Goal: Check status: Check status

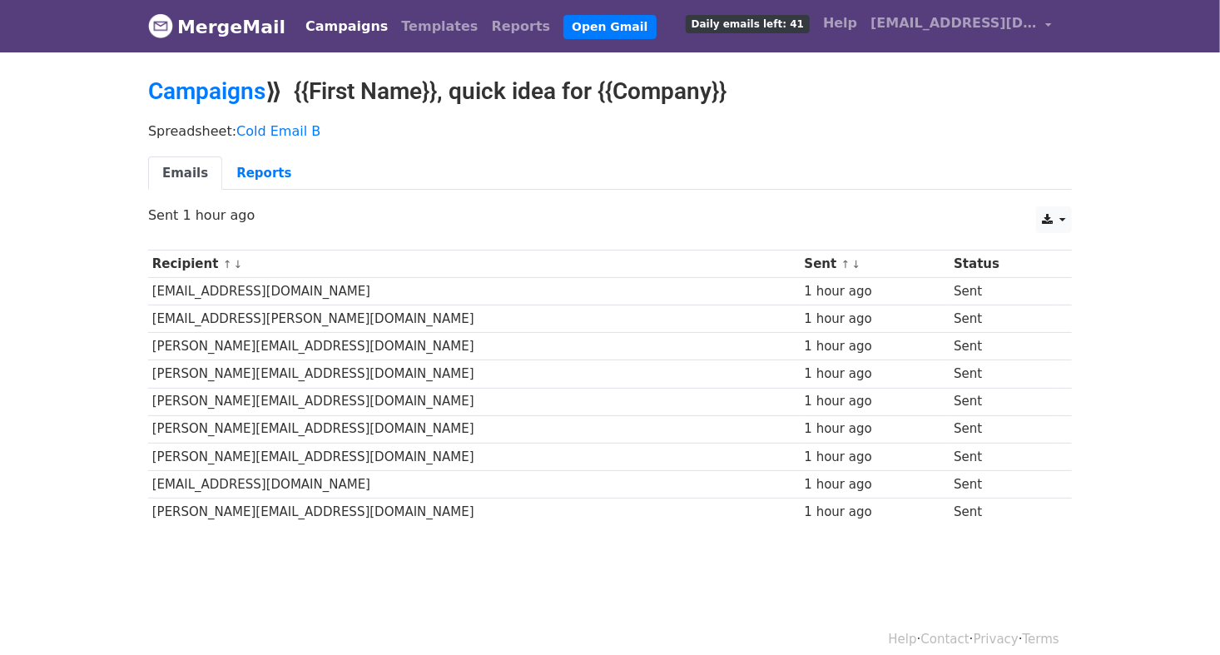
scroll to position [15, 0]
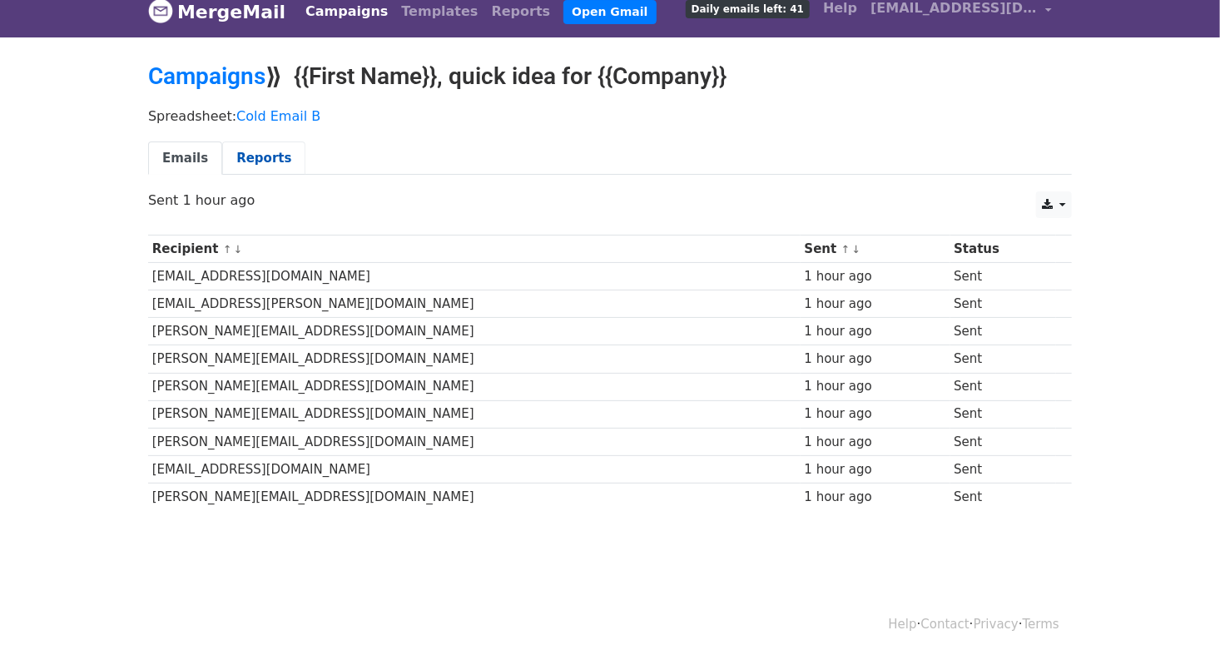
click at [266, 159] on link "Reports" at bounding box center [263, 159] width 83 height 34
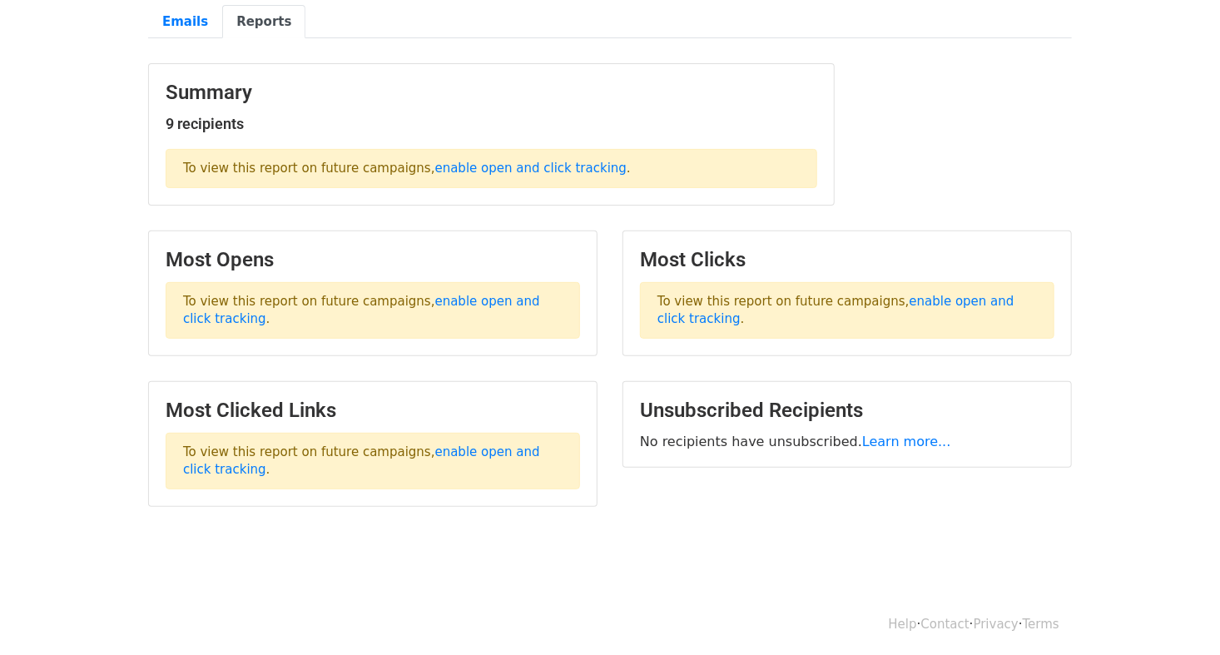
scroll to position [38, 0]
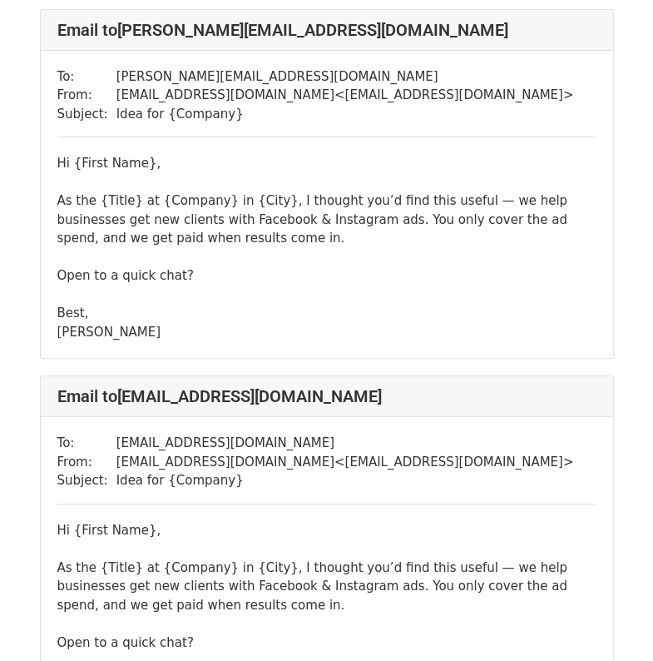
scroll to position [113, 0]
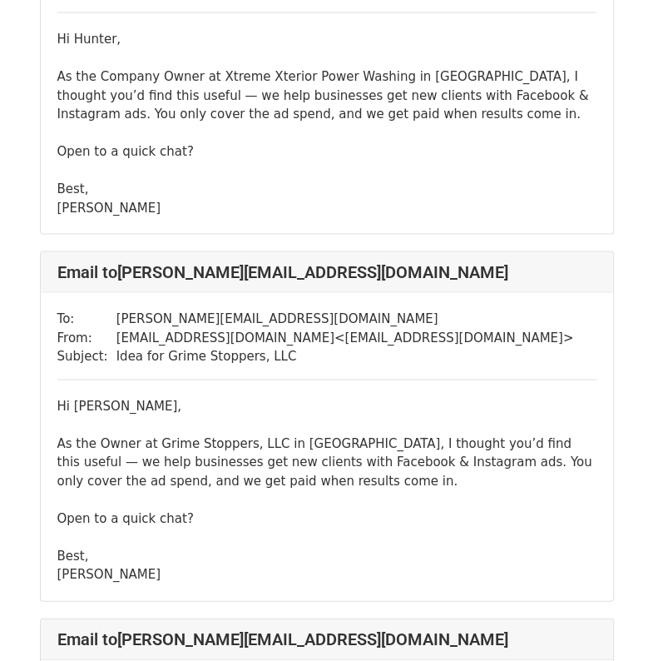
scroll to position [1700, 0]
